Goal: Information Seeking & Learning: Learn about a topic

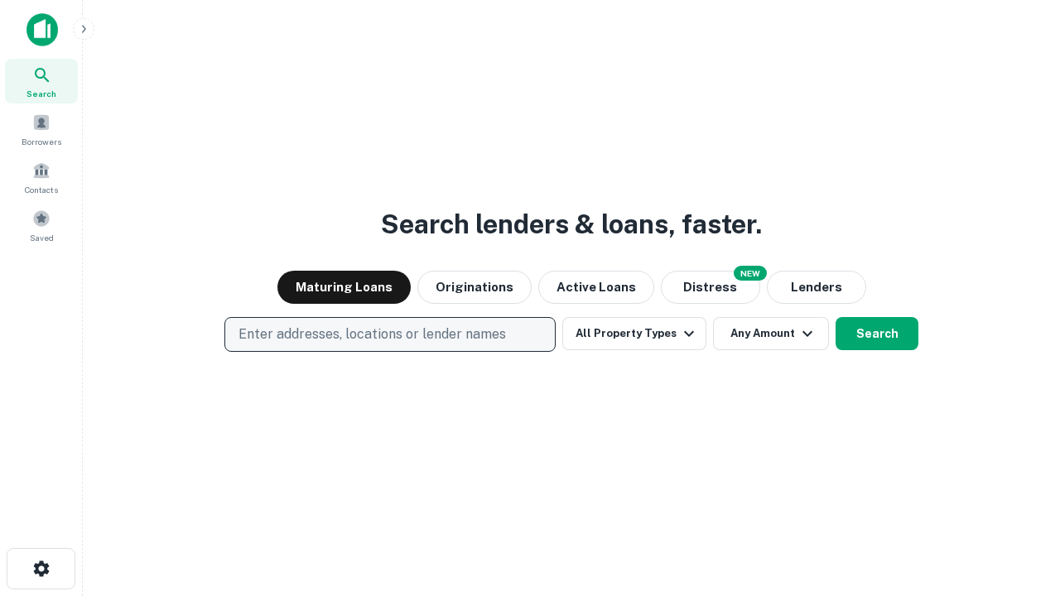
click at [389, 335] on p "Enter addresses, locations or lender names" at bounding box center [372, 335] width 267 height 20
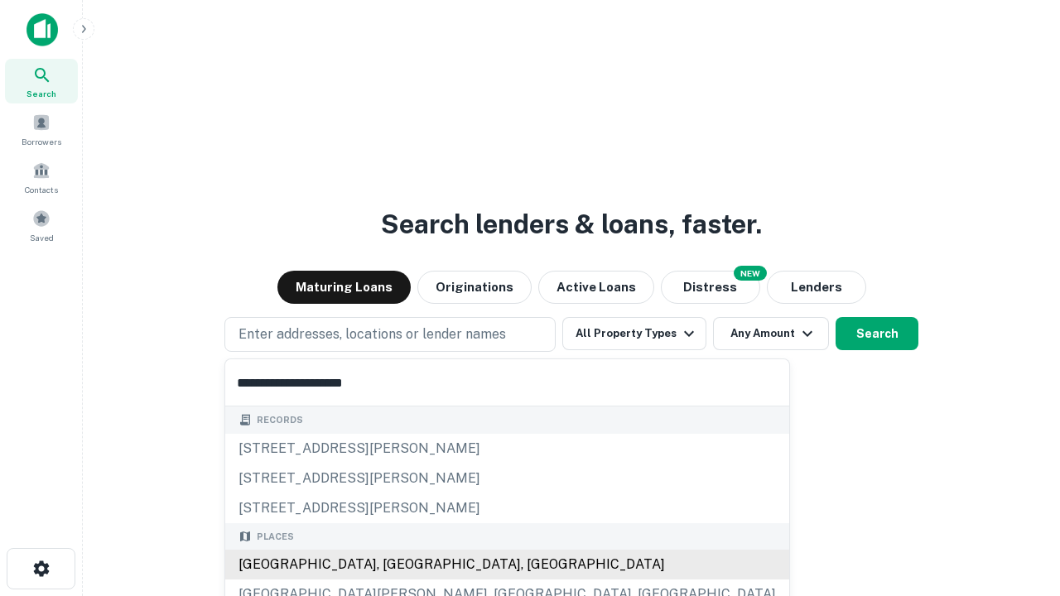
click at [396, 565] on div "[GEOGRAPHIC_DATA], [GEOGRAPHIC_DATA], [GEOGRAPHIC_DATA]" at bounding box center [507, 565] width 564 height 30
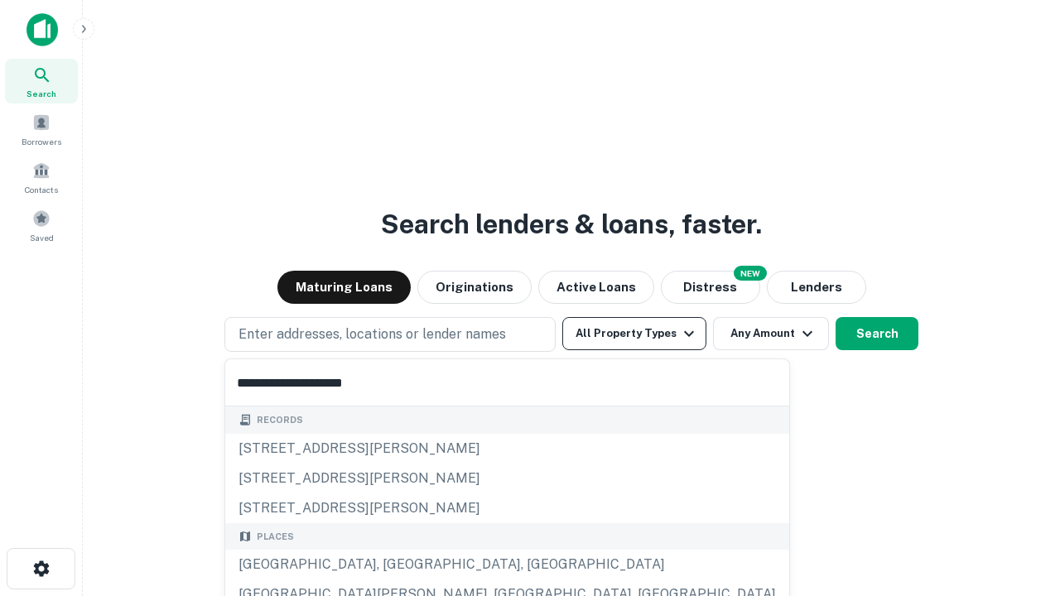
click at [634, 334] on button "All Property Types" at bounding box center [634, 333] width 144 height 33
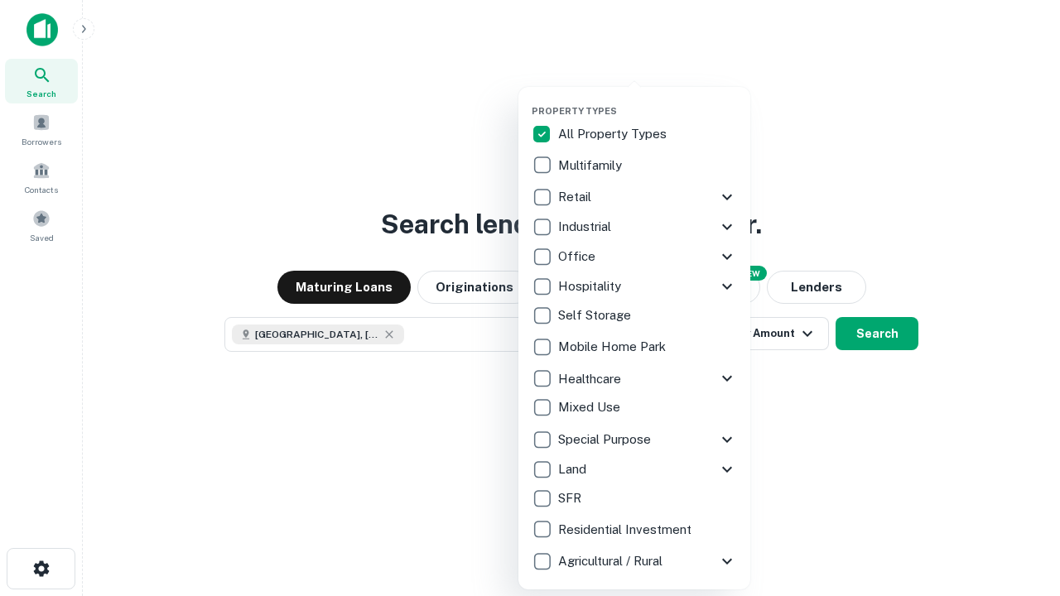
click at [648, 100] on button "button" at bounding box center [648, 100] width 232 height 1
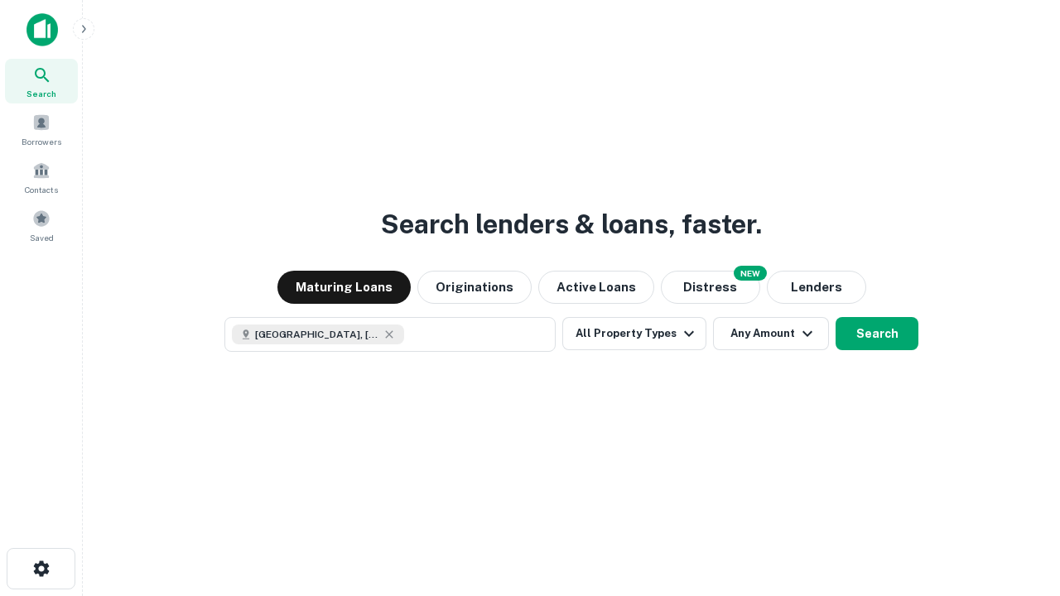
scroll to position [27, 0]
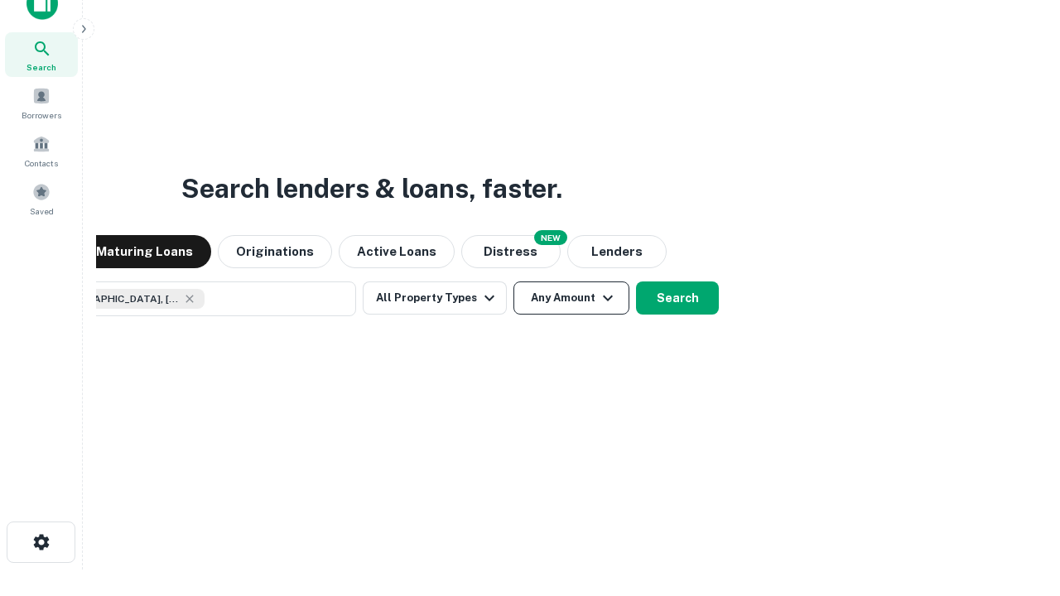
click at [513, 282] on button "Any Amount" at bounding box center [571, 298] width 116 height 33
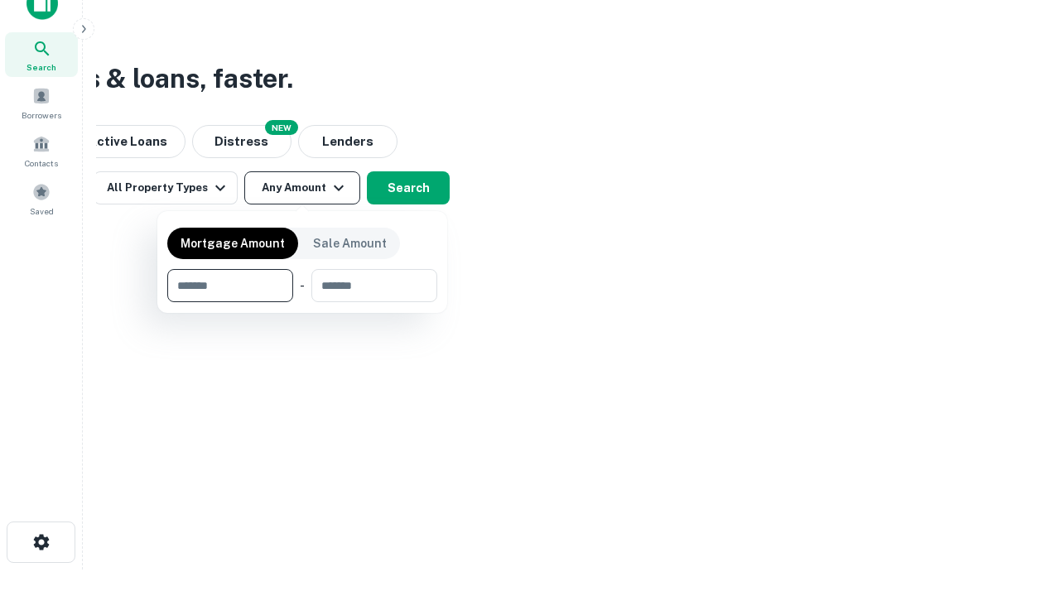
type input "*******"
click at [302, 302] on button "button" at bounding box center [302, 302] width 270 height 1
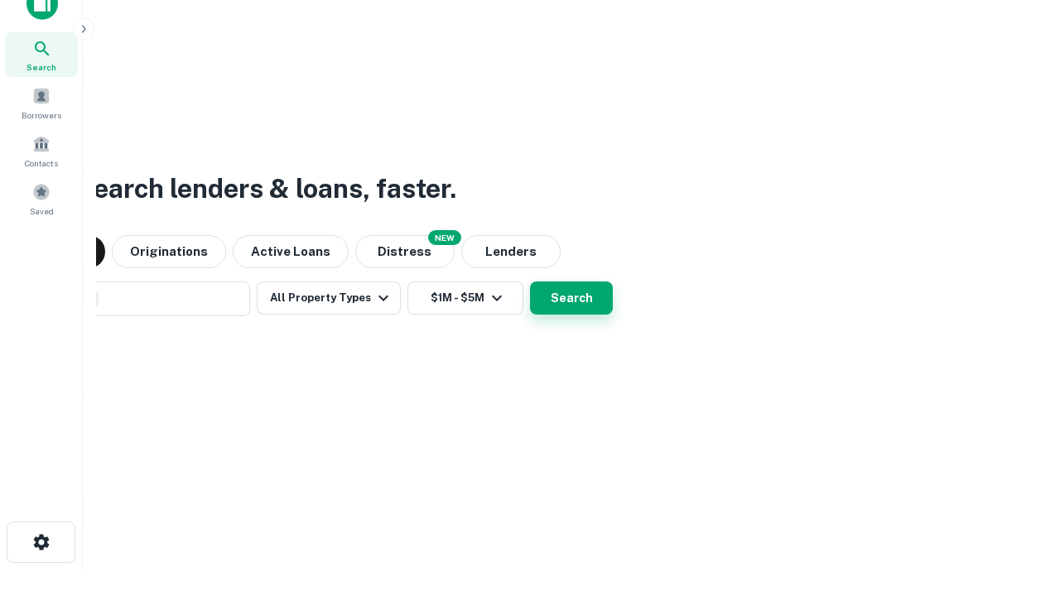
click at [530, 282] on button "Search" at bounding box center [571, 298] width 83 height 33
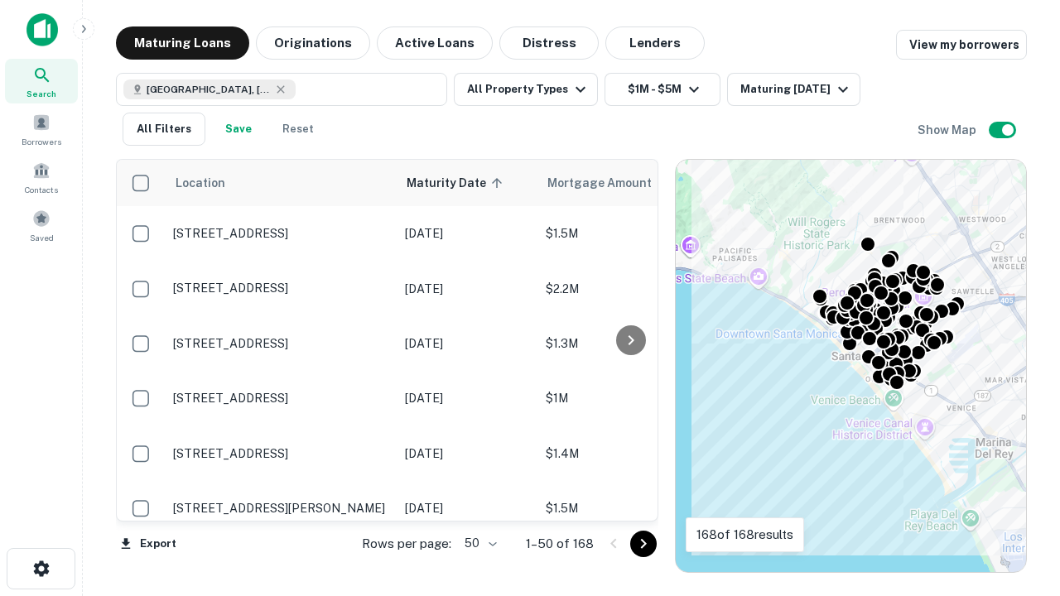
click at [478, 543] on body "Search Borrowers Contacts Saved Maturing Loans Originations Active Loans Distre…" at bounding box center [530, 298] width 1060 height 596
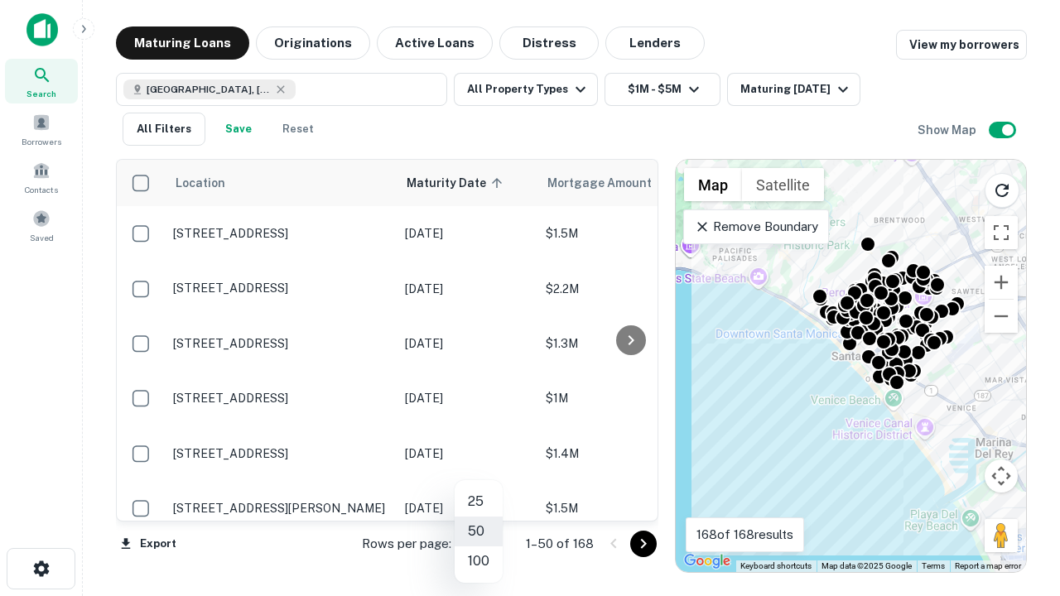
click at [479, 502] on li "25" at bounding box center [479, 502] width 48 height 30
